Goal: Use online tool/utility: Utilize a website feature to perform a specific function

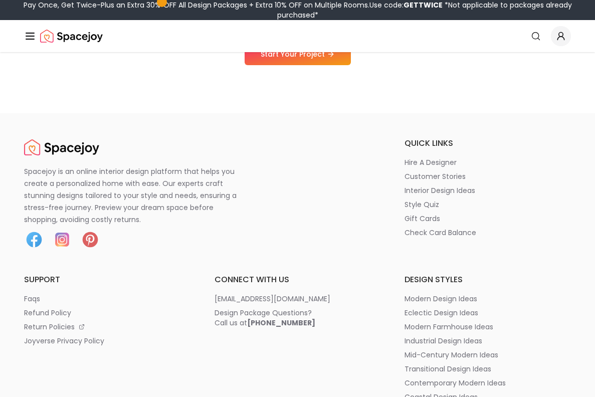
scroll to position [1225, 0]
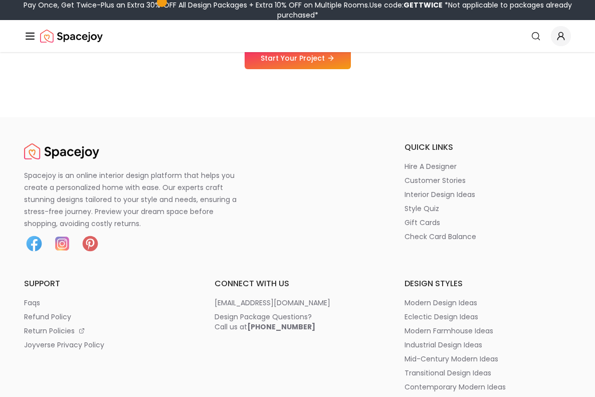
click at [89, 240] on img at bounding box center [90, 243] width 20 height 20
click at [93, 241] on img at bounding box center [90, 243] width 20 height 20
click at [92, 242] on img at bounding box center [90, 243] width 20 height 20
click at [87, 241] on img at bounding box center [90, 243] width 20 height 20
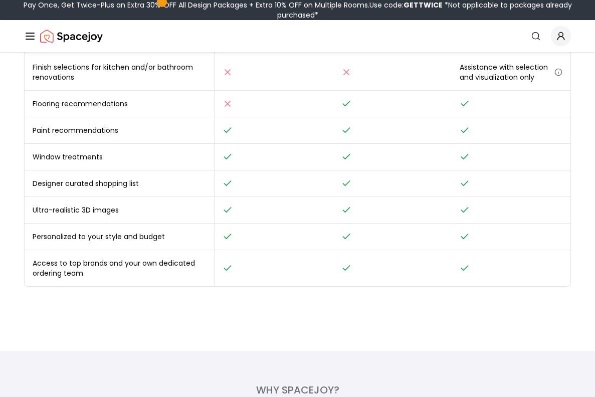
scroll to position [0, 0]
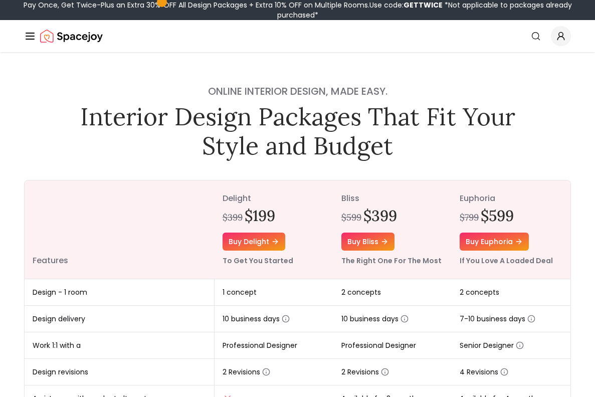
click at [28, 33] on line "Global" at bounding box center [30, 33] width 8 height 0
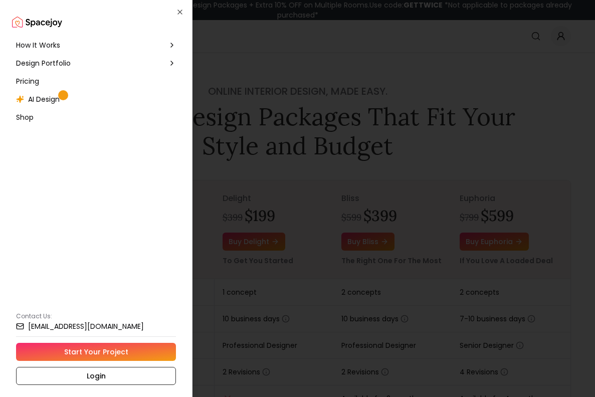
click at [74, 100] on div "AI Design" at bounding box center [96, 99] width 168 height 18
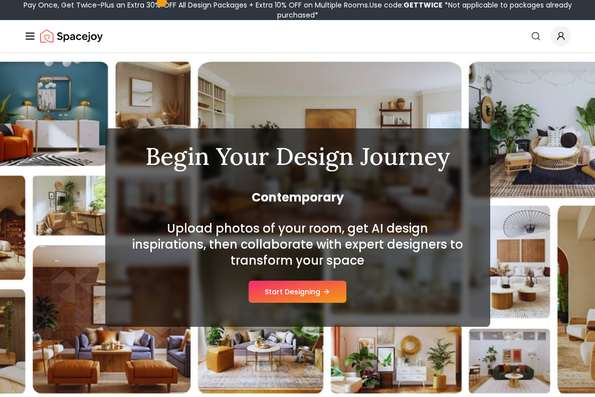
click at [317, 307] on div "Begin Your Design Journey Contemporary Upload photos of your room, get AI desig…" at bounding box center [297, 227] width 385 height 198
click at [324, 287] on button "Start Designing" at bounding box center [298, 292] width 98 height 22
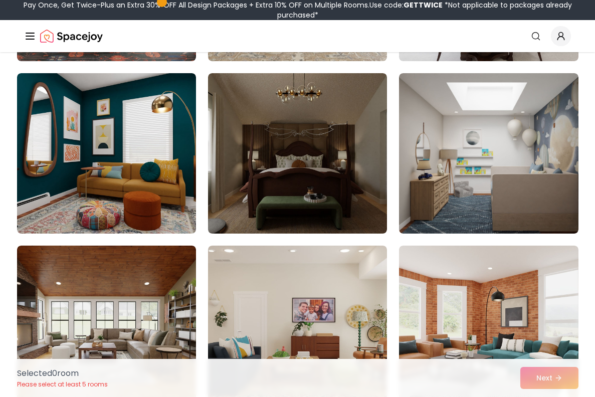
scroll to position [754, 0]
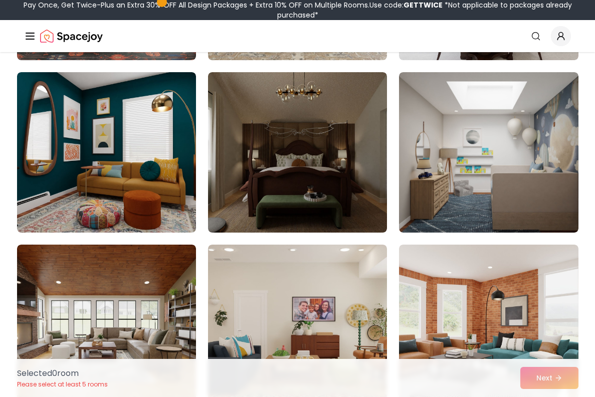
click at [367, 227] on img at bounding box center [297, 152] width 179 height 160
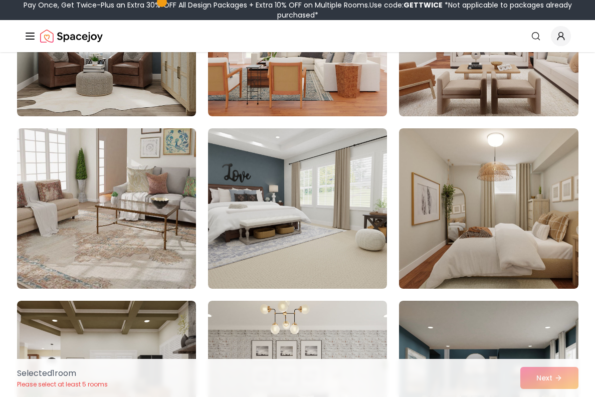
click at [324, 261] on img at bounding box center [297, 208] width 179 height 160
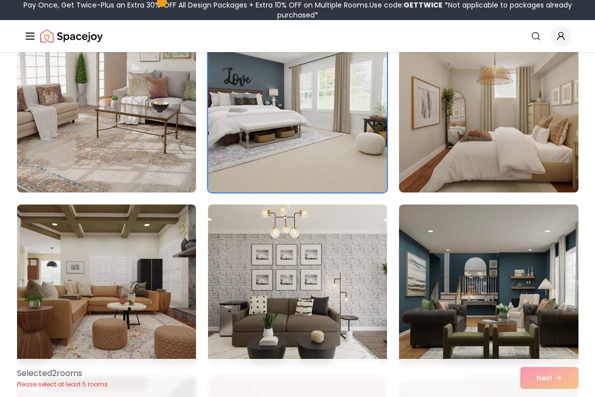
scroll to position [1315, 0]
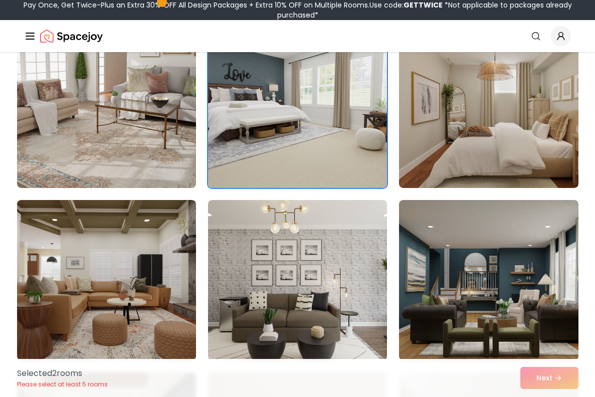
click at [511, 130] on img at bounding box center [488, 108] width 179 height 160
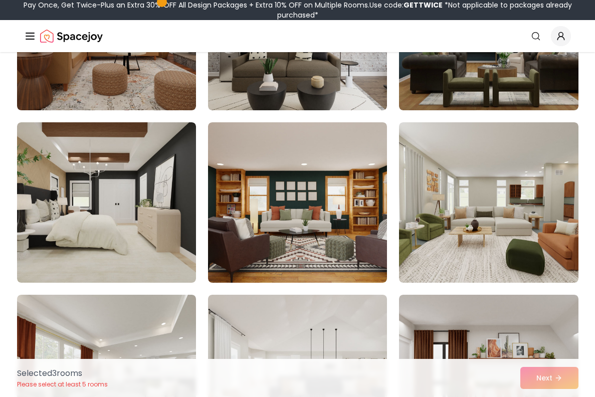
scroll to position [1568, 0]
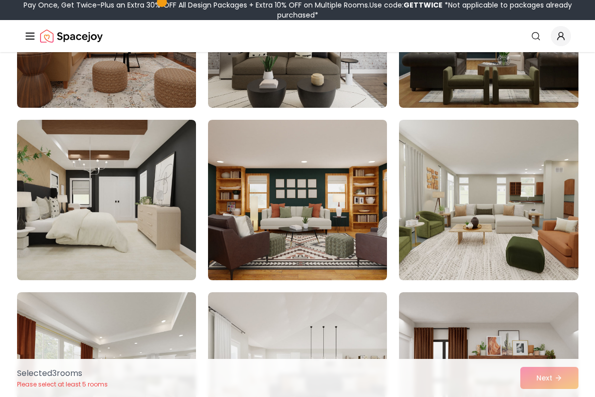
click at [188, 244] on img at bounding box center [106, 200] width 179 height 160
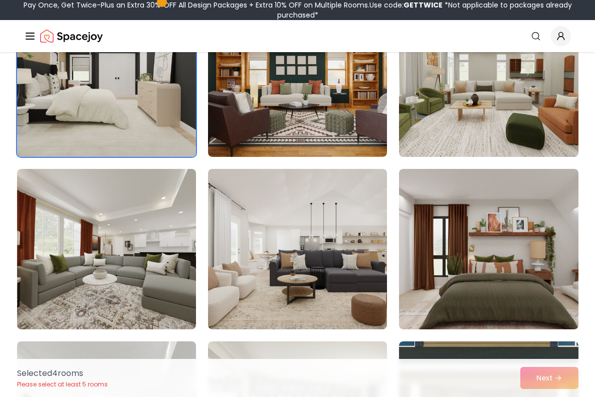
scroll to position [1709, 0]
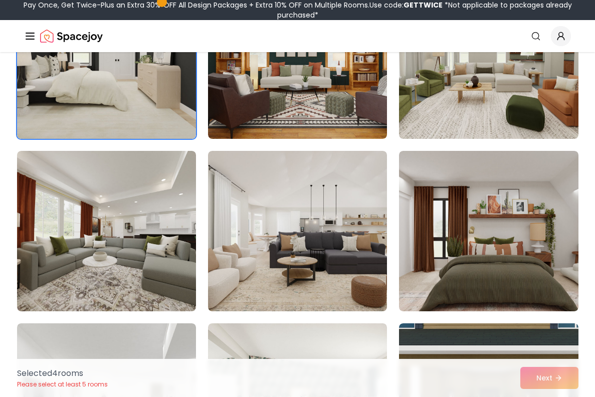
click at [552, 372] on div "Selected 4 room s Please select at least 5 rooms Next" at bounding box center [297, 378] width 577 height 38
click at [554, 375] on div "Selected 4 room s Please select at least 5 rooms Next" at bounding box center [297, 378] width 577 height 38
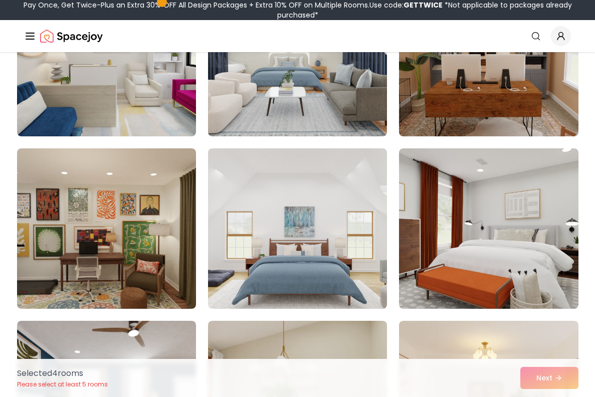
scroll to position [2229, 0]
click at [358, 220] on img at bounding box center [297, 228] width 179 height 160
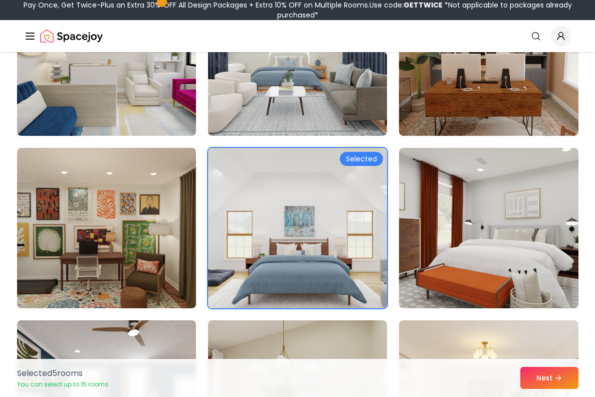
click at [542, 380] on button "Next" at bounding box center [549, 378] width 58 height 22
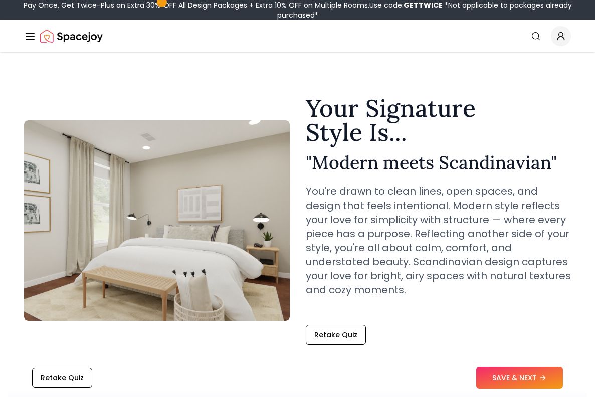
click at [340, 332] on button "Retake Quiz" at bounding box center [336, 335] width 60 height 20
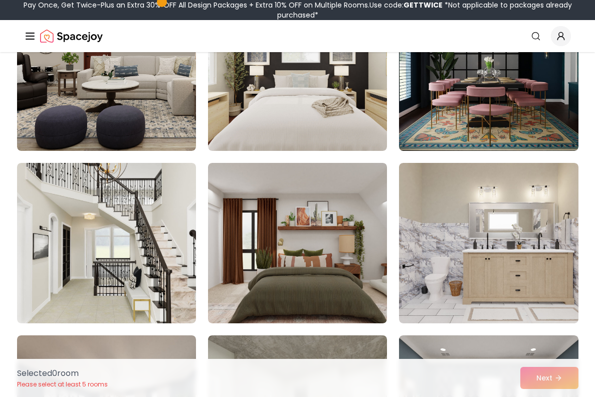
scroll to position [1011, 0]
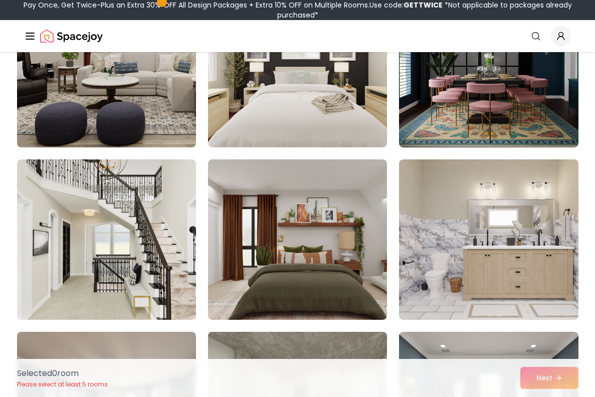
click at [506, 116] on img at bounding box center [488, 67] width 179 height 160
click at [518, 127] on img at bounding box center [488, 67] width 179 height 160
click at [527, 116] on img at bounding box center [488, 67] width 179 height 160
click at [517, 204] on img at bounding box center [488, 239] width 179 height 160
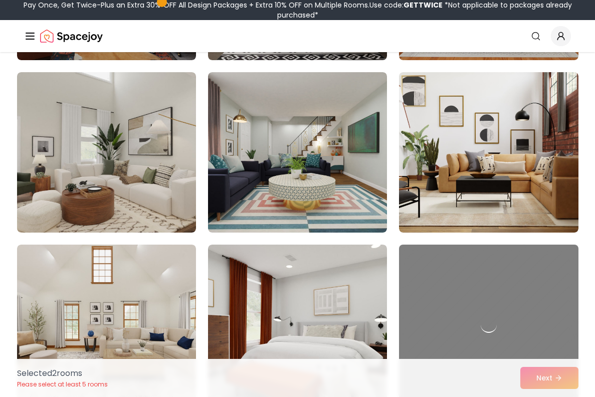
scroll to position [1616, 0]
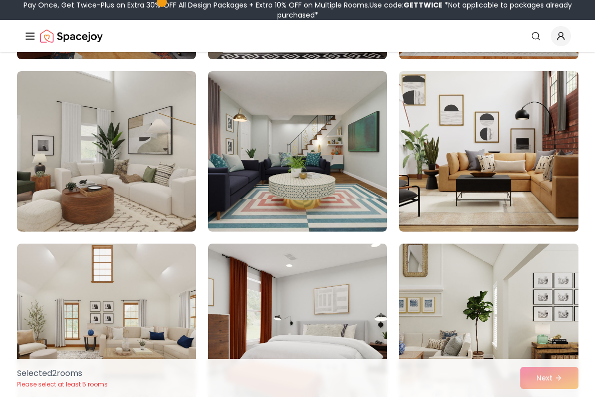
click at [360, 277] on img at bounding box center [297, 324] width 179 height 160
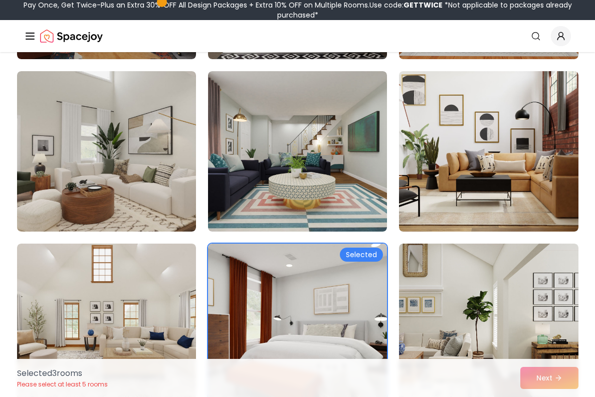
click at [446, 170] on img at bounding box center [488, 151] width 179 height 160
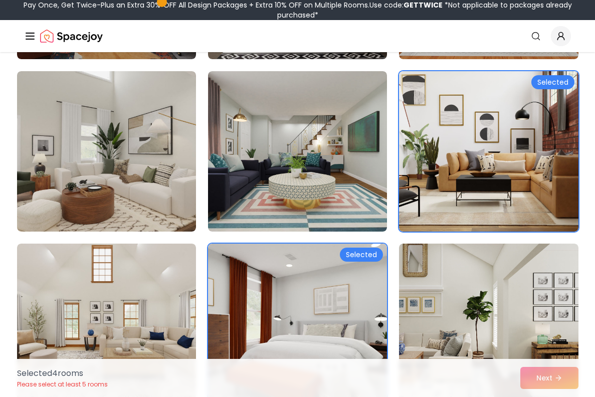
click at [357, 180] on img at bounding box center [297, 151] width 179 height 160
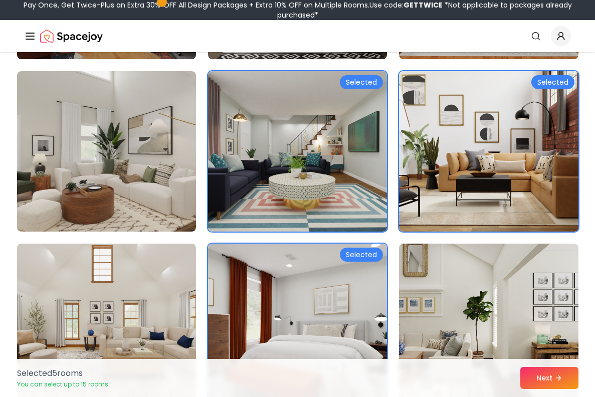
click at [543, 383] on button "Next" at bounding box center [549, 378] width 58 height 22
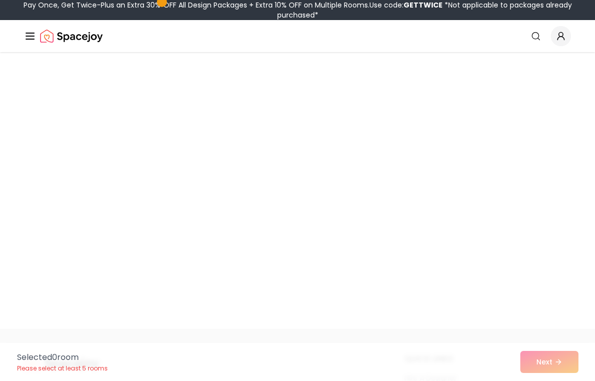
scroll to position [946, 0]
